Goal: Task Accomplishment & Management: Use online tool/utility

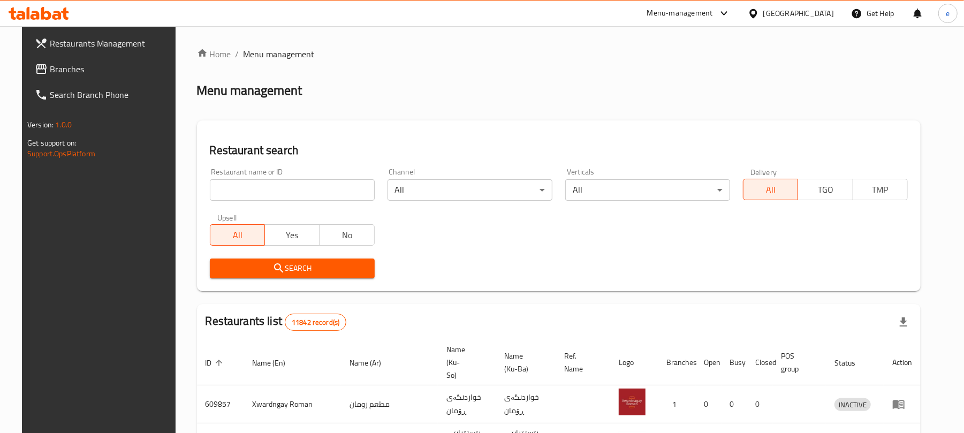
click at [73, 69] on span "Branches" at bounding box center [112, 69] width 125 height 13
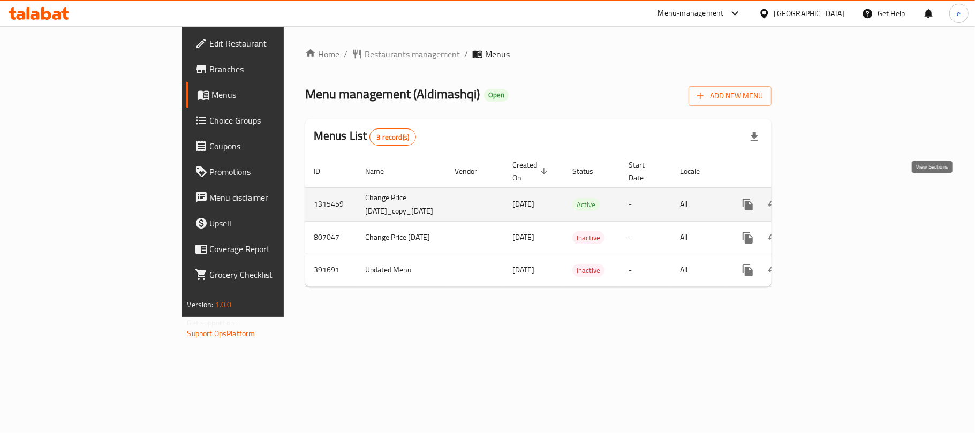
click at [831, 198] on icon "enhanced table" at bounding box center [824, 204] width 13 height 13
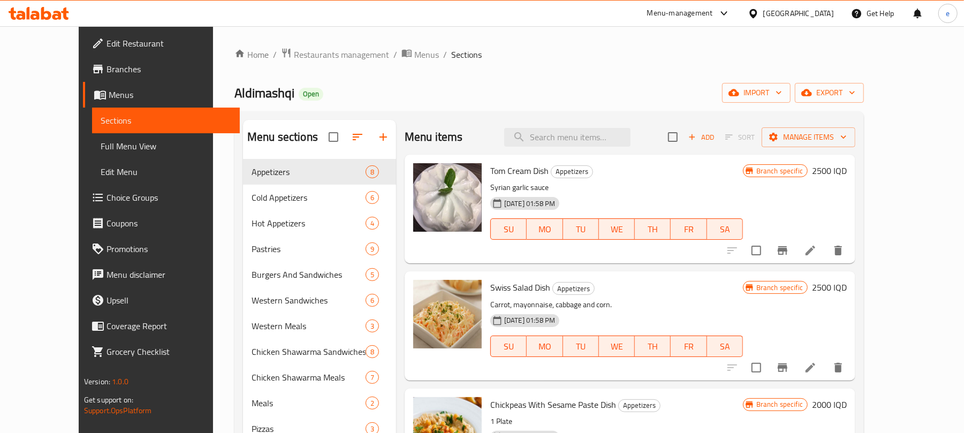
click at [101, 145] on span "Full Menu View" at bounding box center [166, 146] width 131 height 13
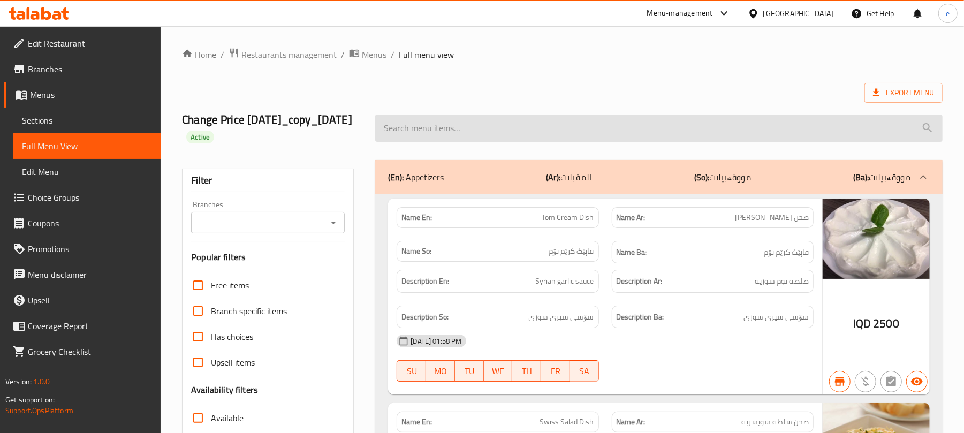
click at [519, 133] on input "search" at bounding box center [658, 128] width 567 height 27
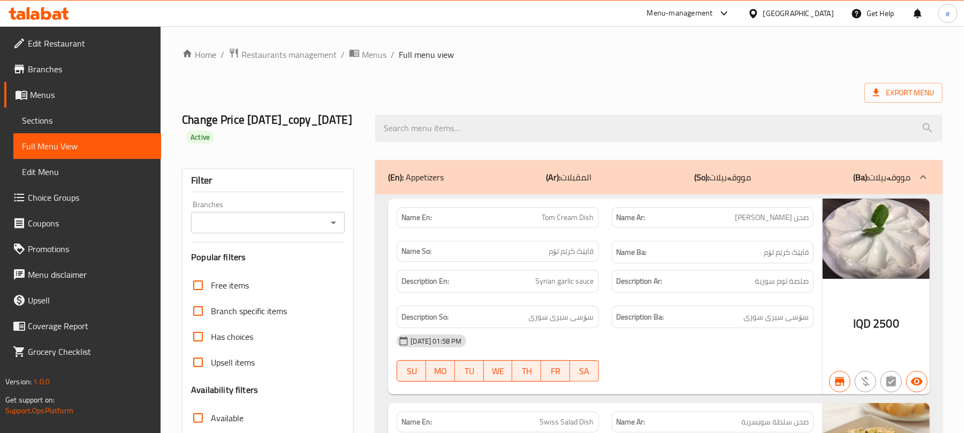
paste input "Half Broasted Chicken"
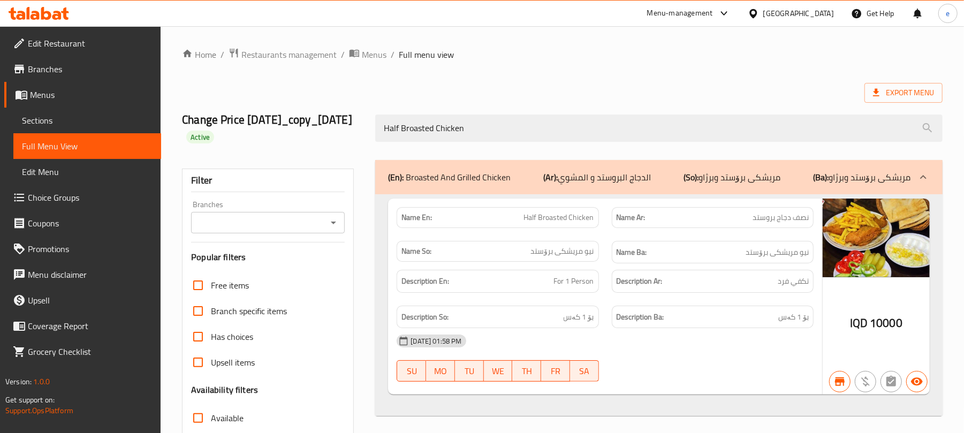
click at [337, 233] on div "Branches" at bounding box center [268, 222] width 154 height 21
type input "Half Broasted Chicken"
click at [335, 229] on icon "Open" at bounding box center [333, 222] width 13 height 13
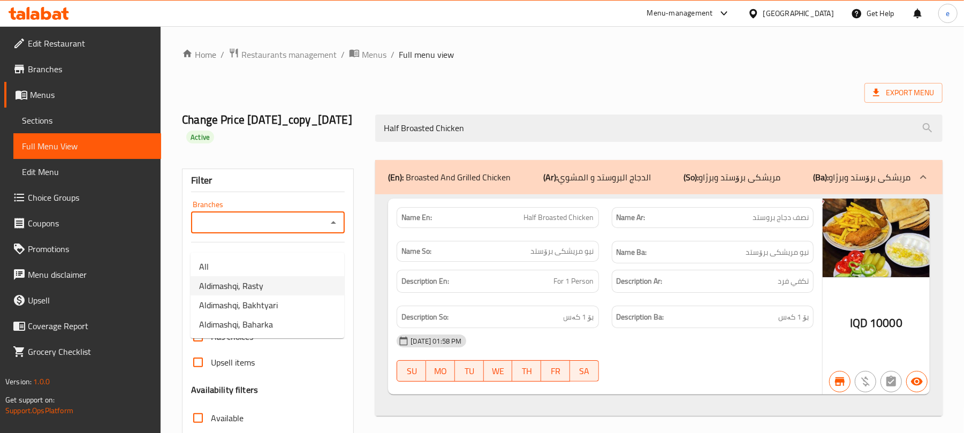
click at [265, 278] on li "Aldimashqi, Rasty" at bounding box center [268, 285] width 154 height 19
type input "Aldimashqi, Rasty"
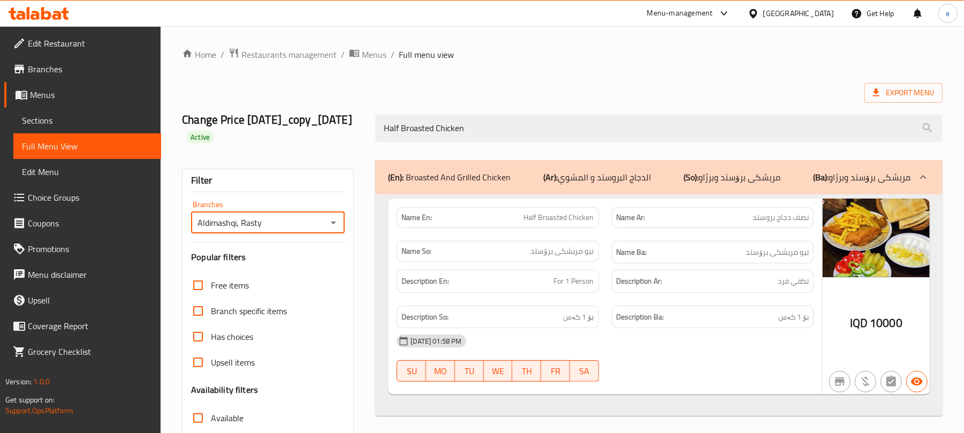
click at [58, 13] on icon at bounding box center [56, 15] width 9 height 9
